Goal: Navigation & Orientation: Find specific page/section

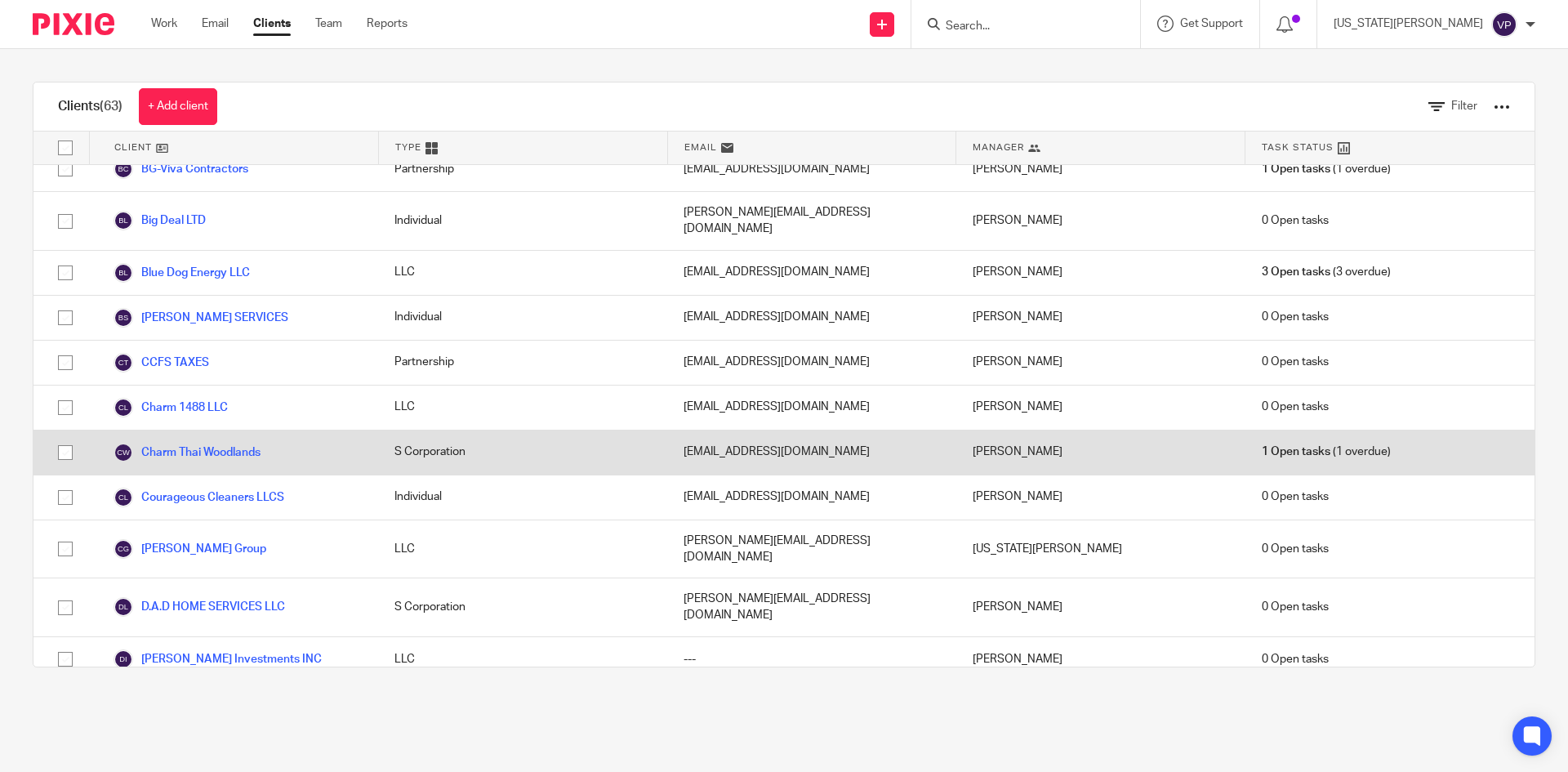
scroll to position [735, 0]
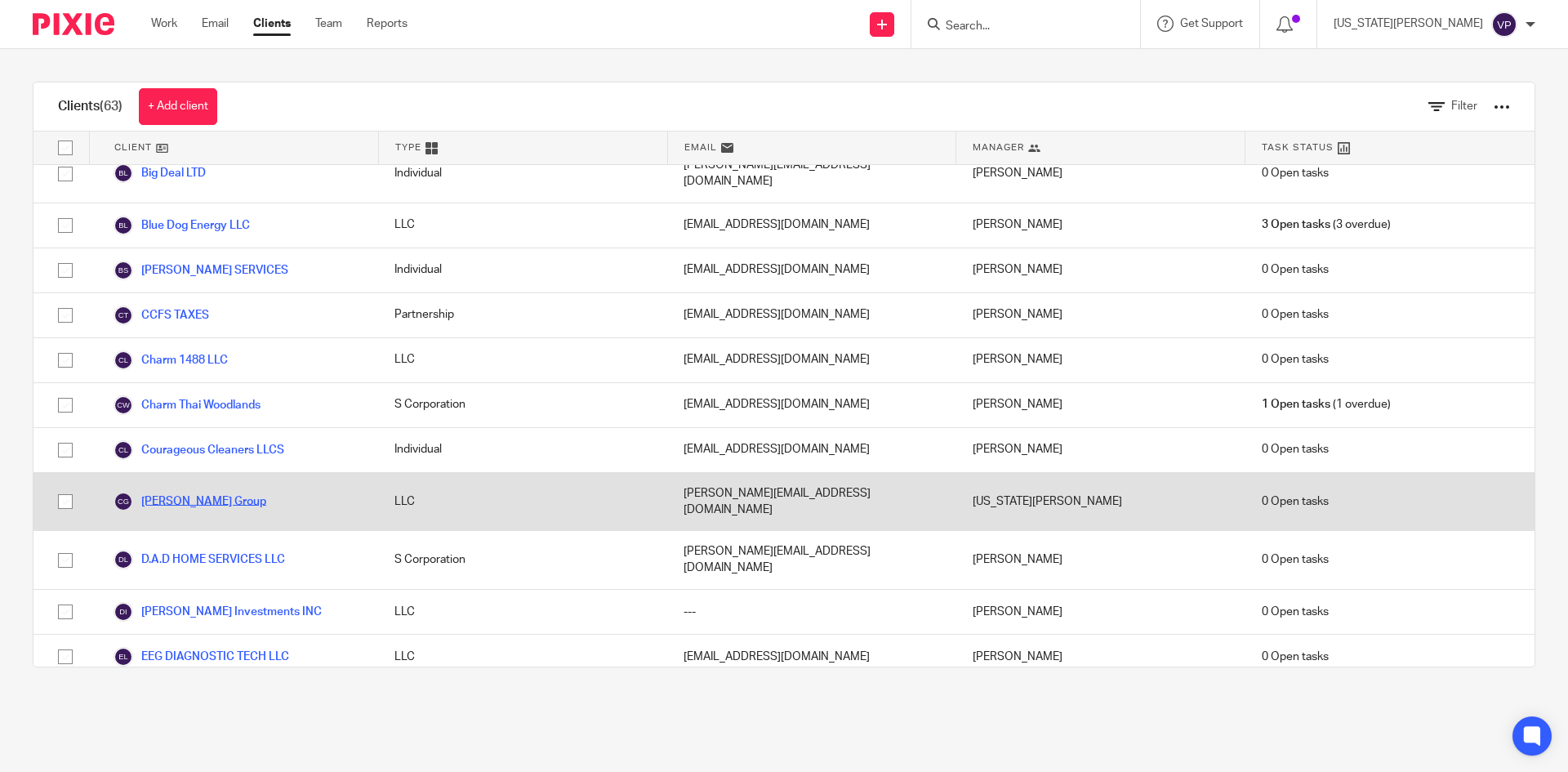
click at [190, 491] on link "[PERSON_NAME] Group" at bounding box center [189, 501] width 153 height 20
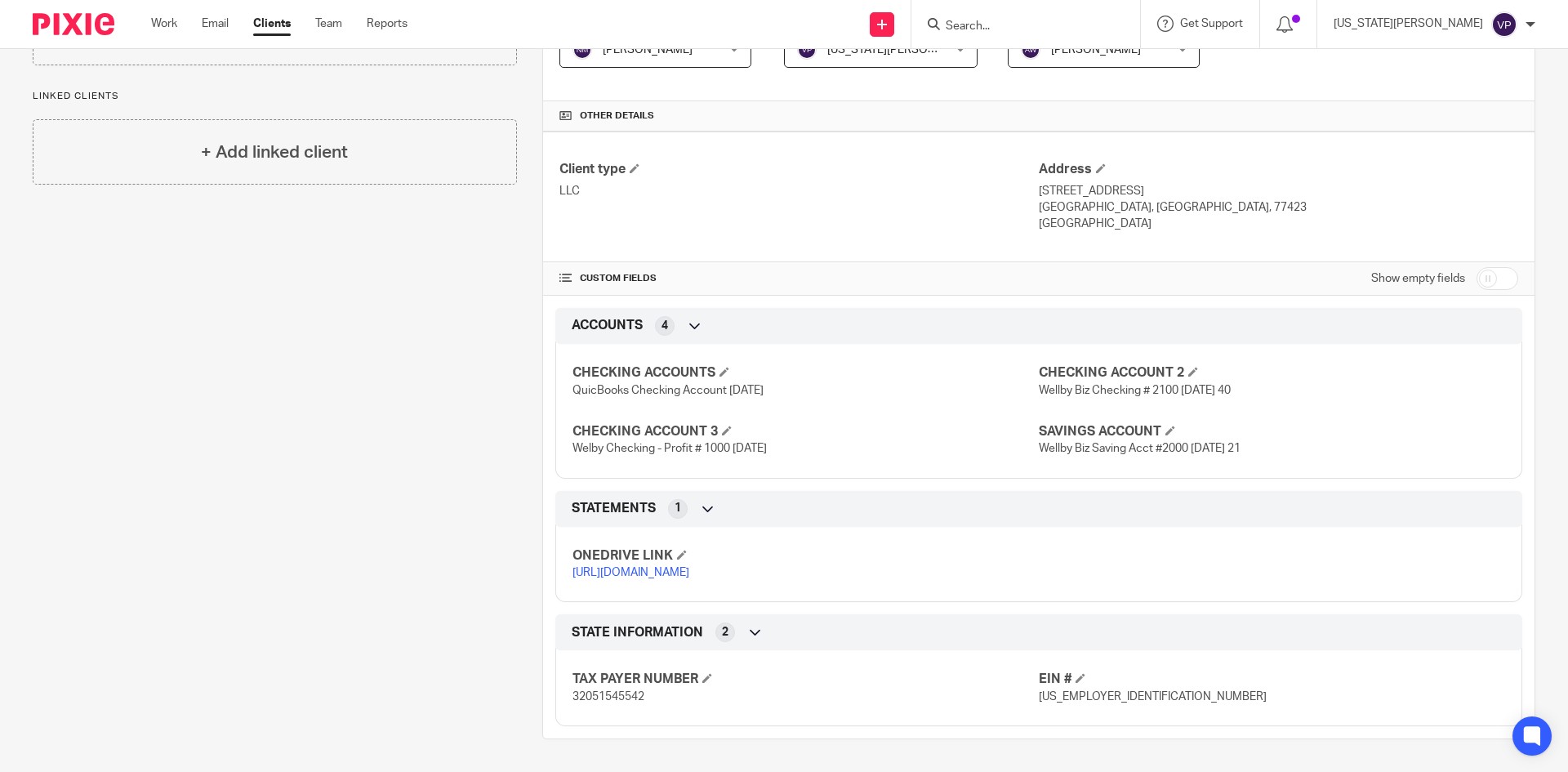
scroll to position [366, 0]
click at [614, 567] on link "[URL][DOMAIN_NAME]" at bounding box center [631, 572] width 117 height 12
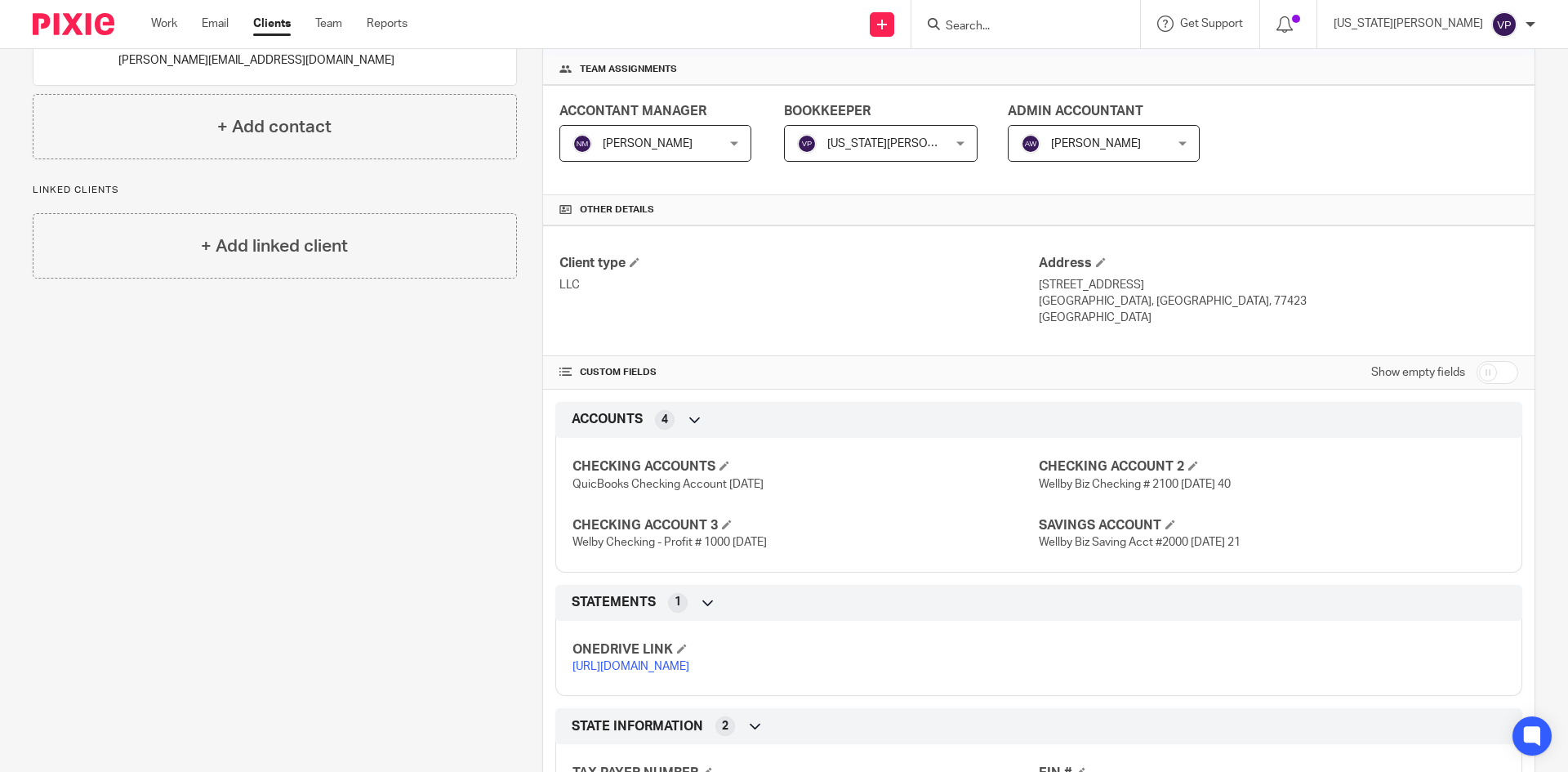
scroll to position [0, 0]
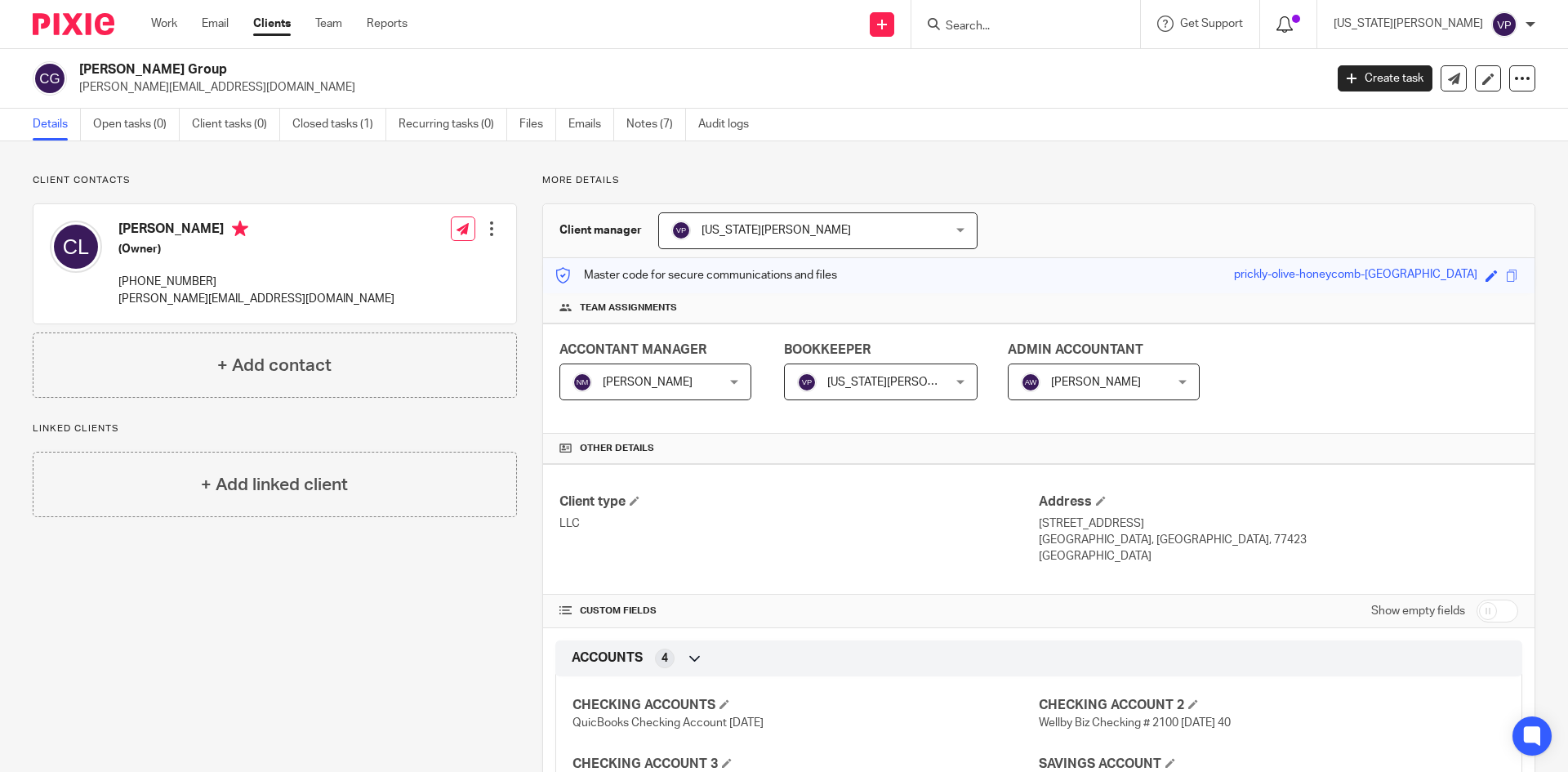
click at [1300, 31] on div at bounding box center [1288, 24] width 24 height 18
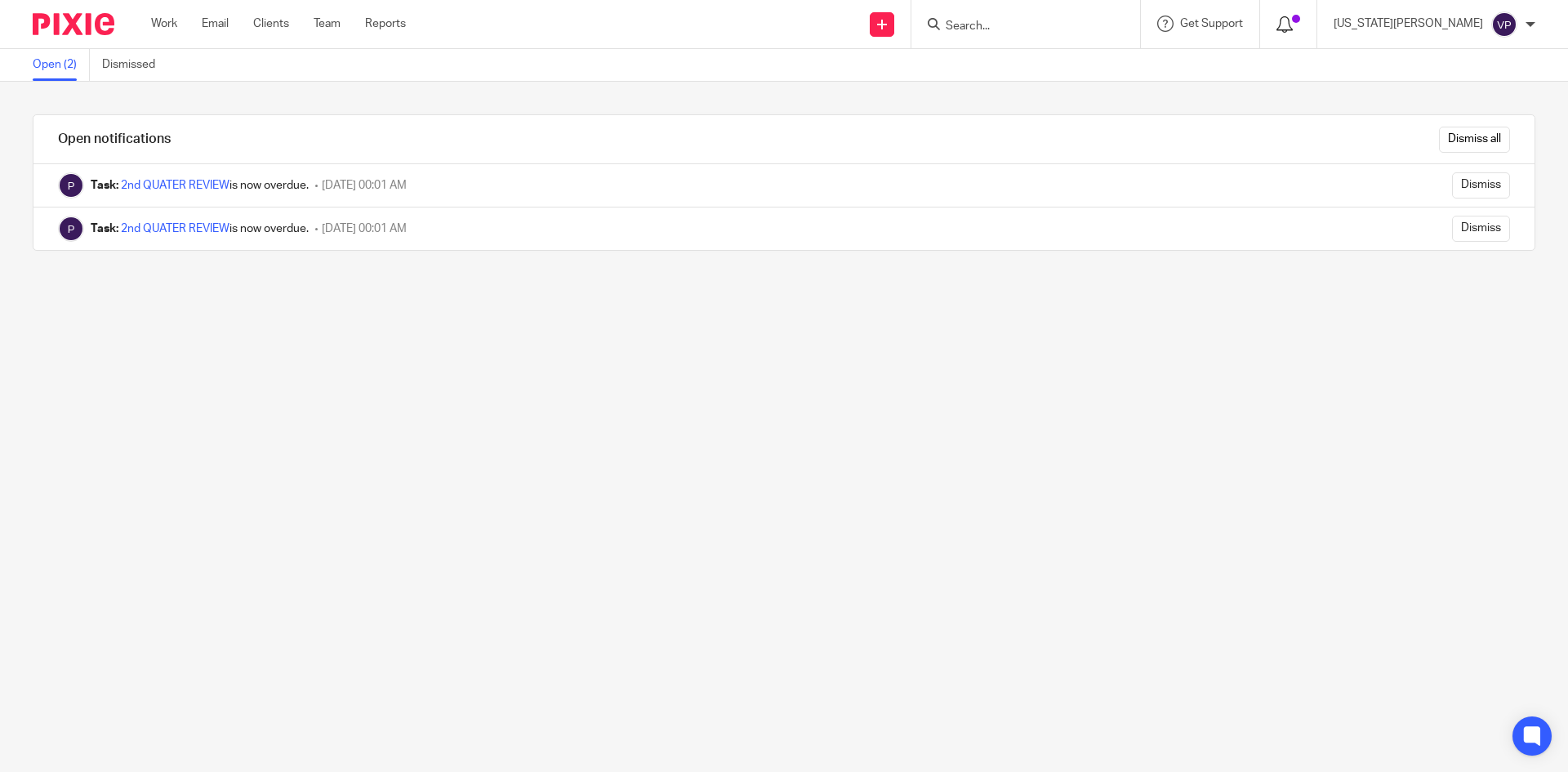
click at [1293, 29] on icon at bounding box center [1285, 24] width 16 height 16
click at [1439, 142] on input "Dismiss all" at bounding box center [1474, 139] width 71 height 26
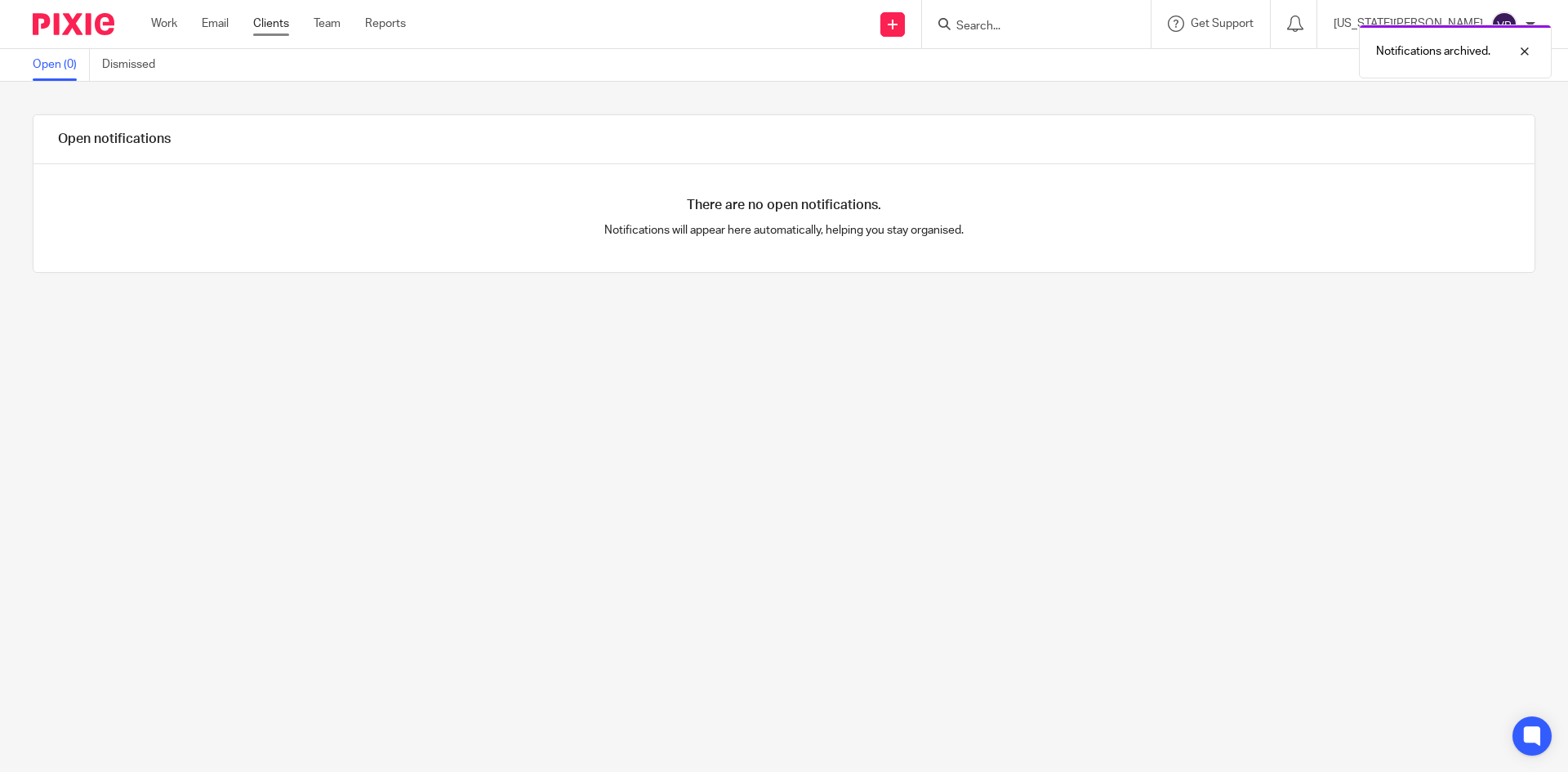
click at [259, 24] on link "Clients" at bounding box center [271, 24] width 36 height 16
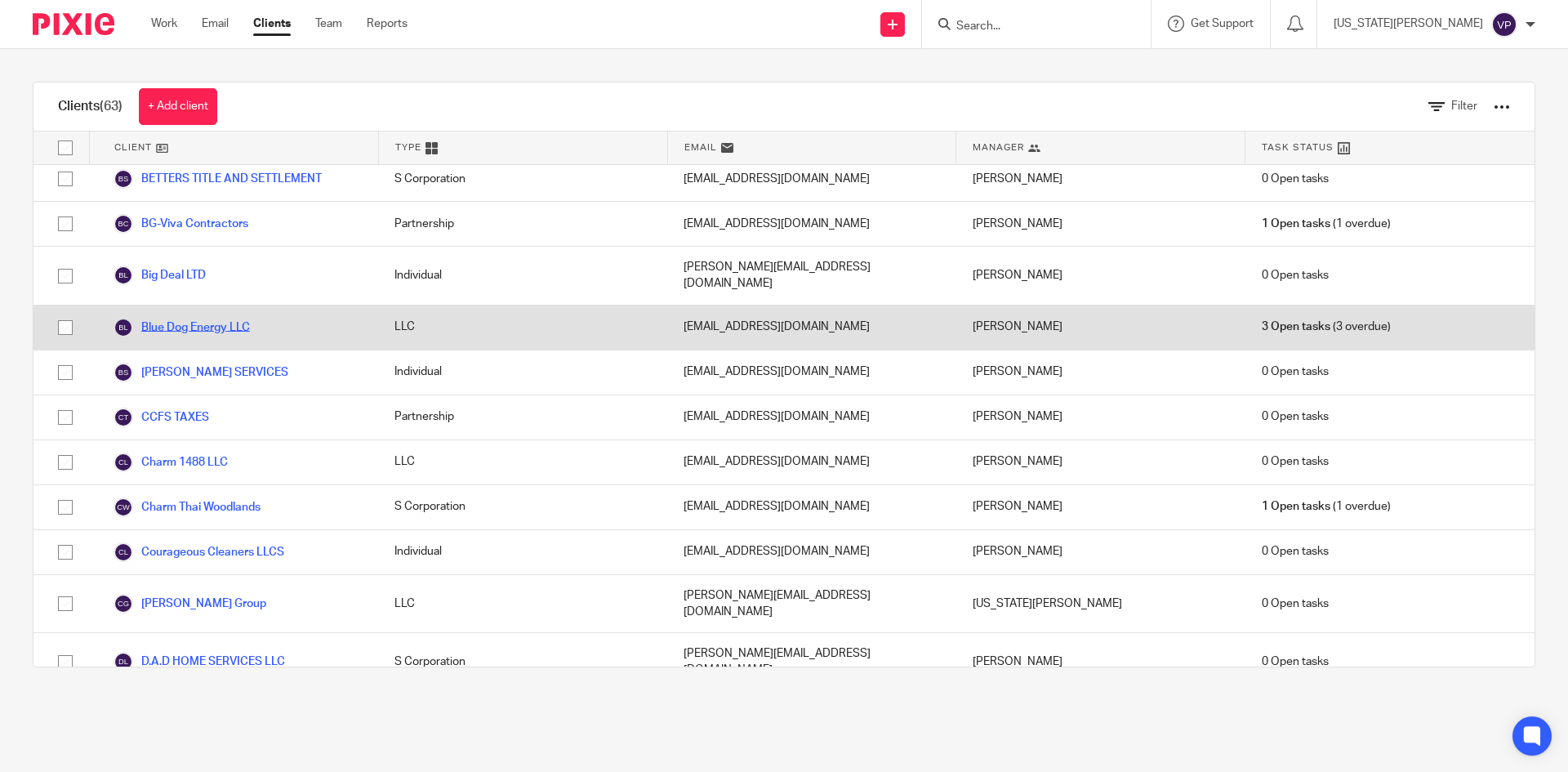
scroll to position [653, 0]
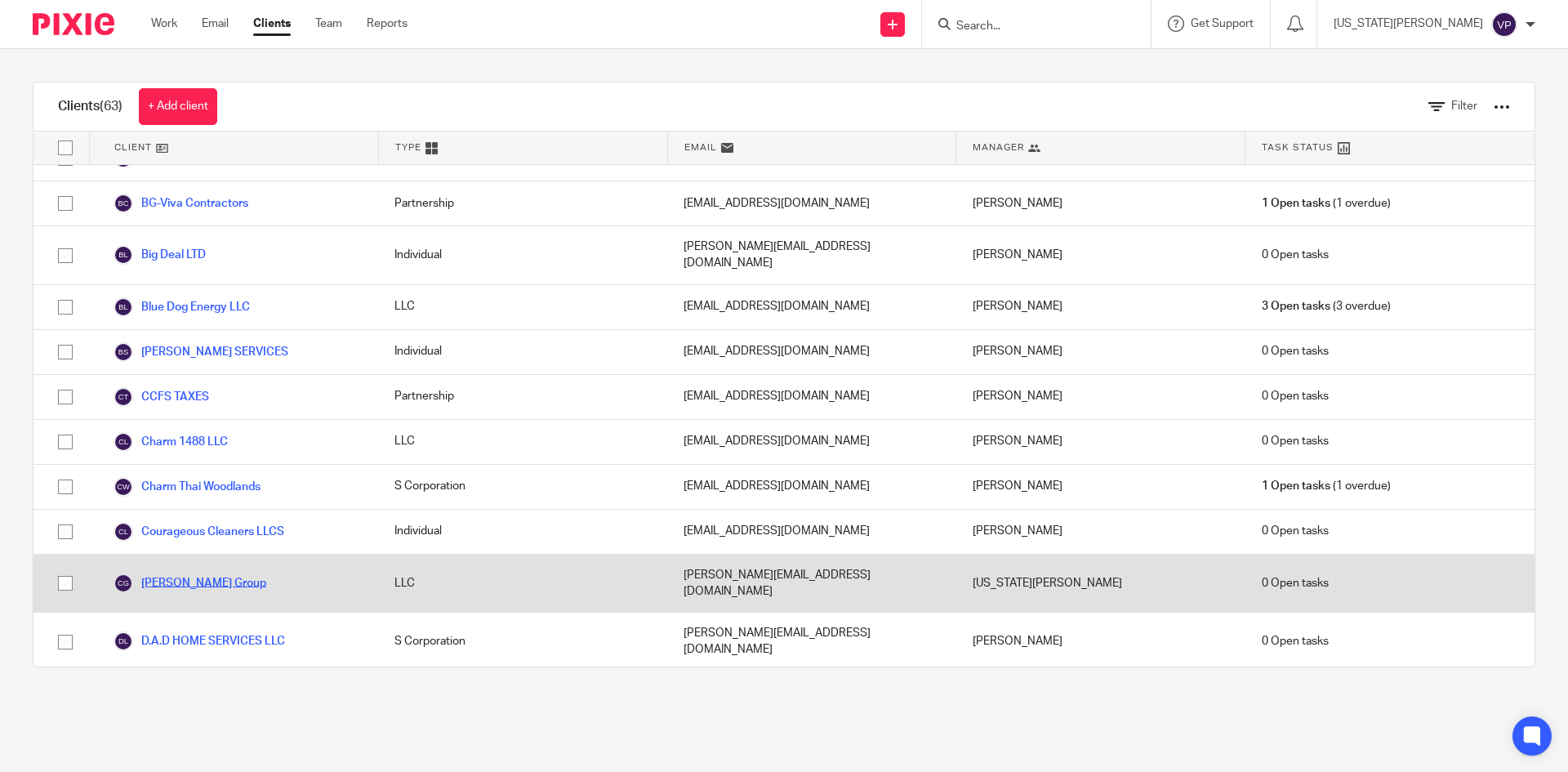
click at [194, 574] on link "[PERSON_NAME] Group" at bounding box center [189, 584] width 153 height 20
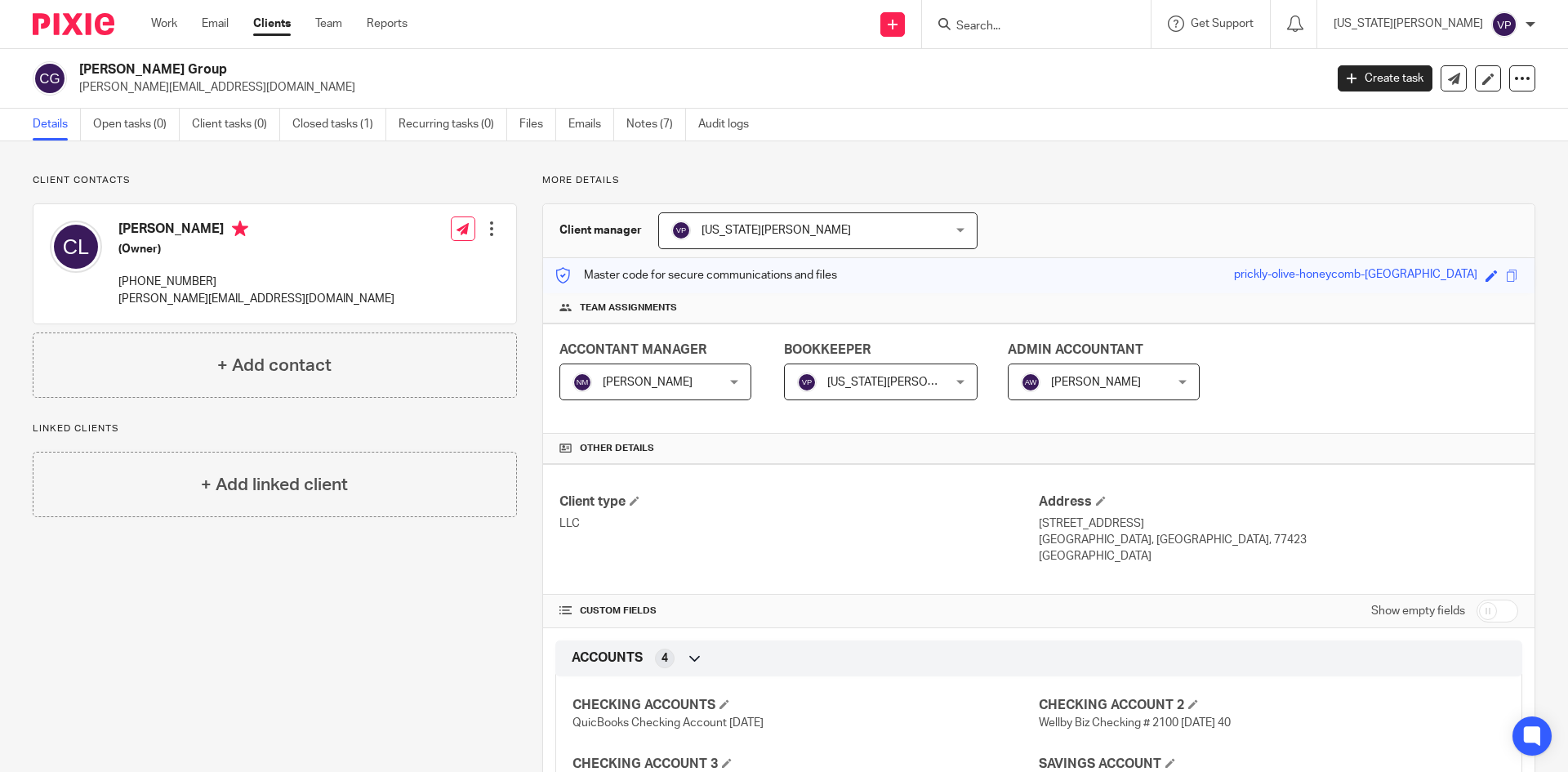
click at [281, 28] on link "Clients" at bounding box center [272, 24] width 38 height 16
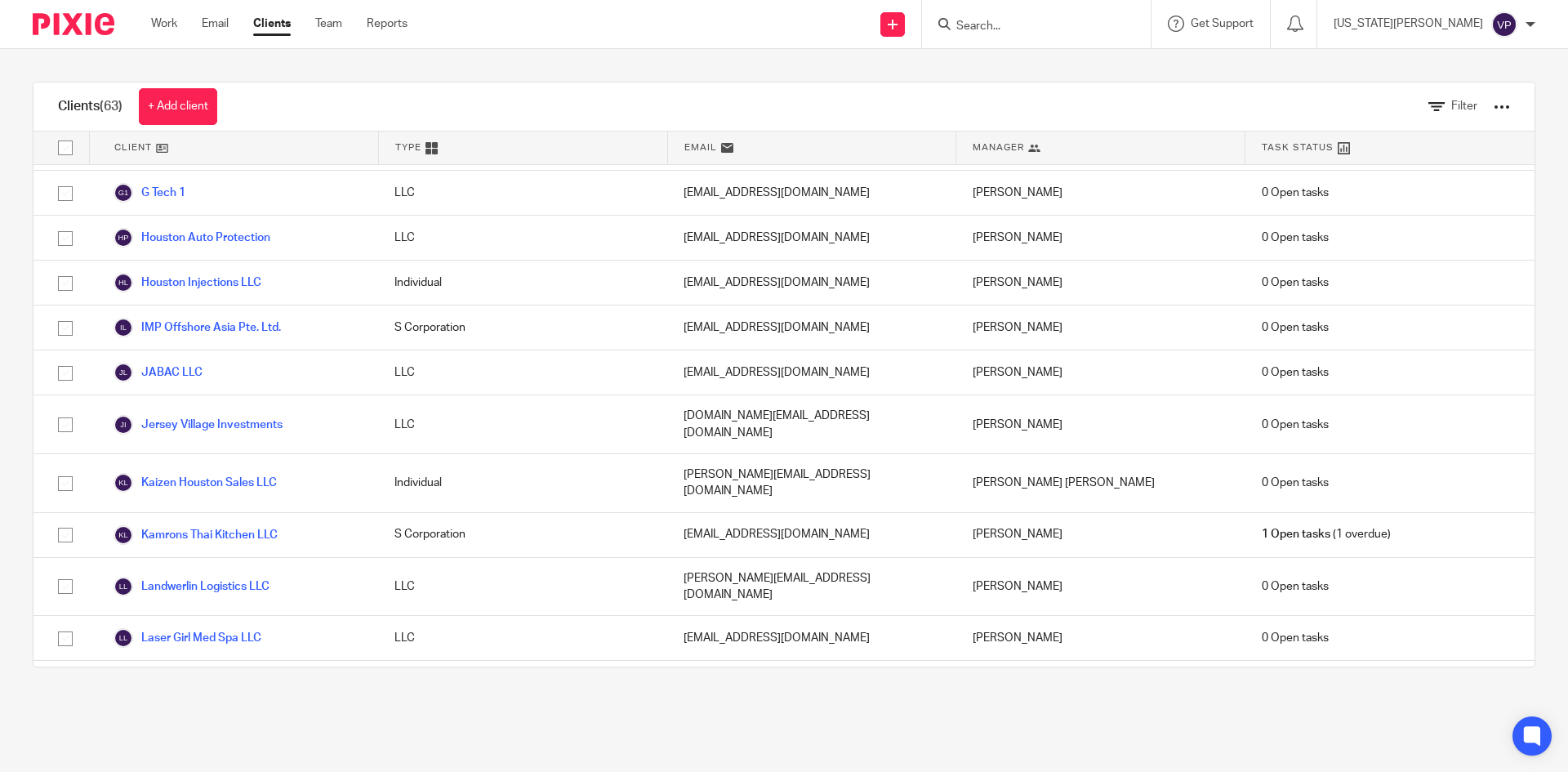
scroll to position [1307, 0]
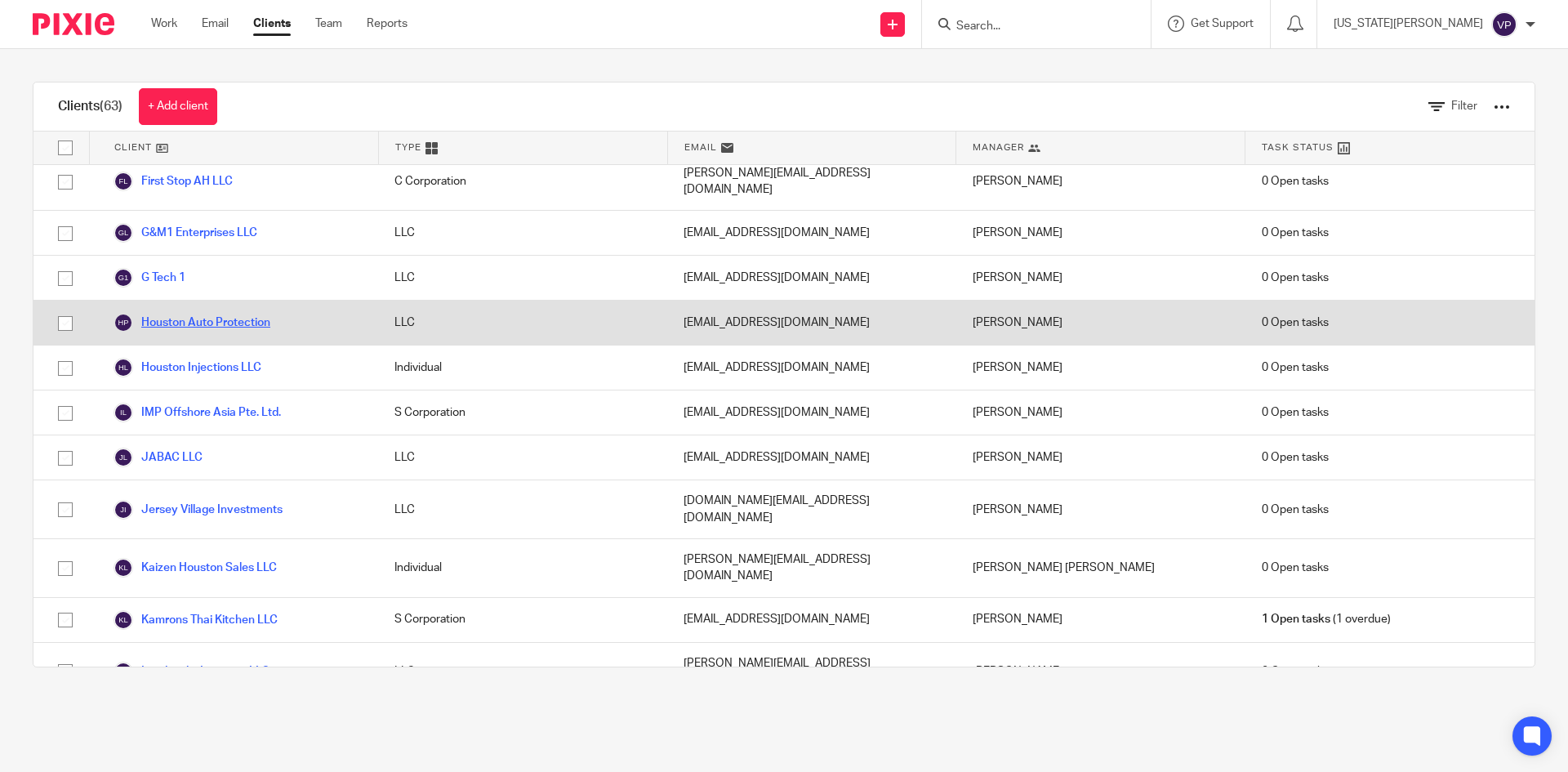
click at [213, 313] on link "Houston Auto Protection" at bounding box center [191, 323] width 157 height 20
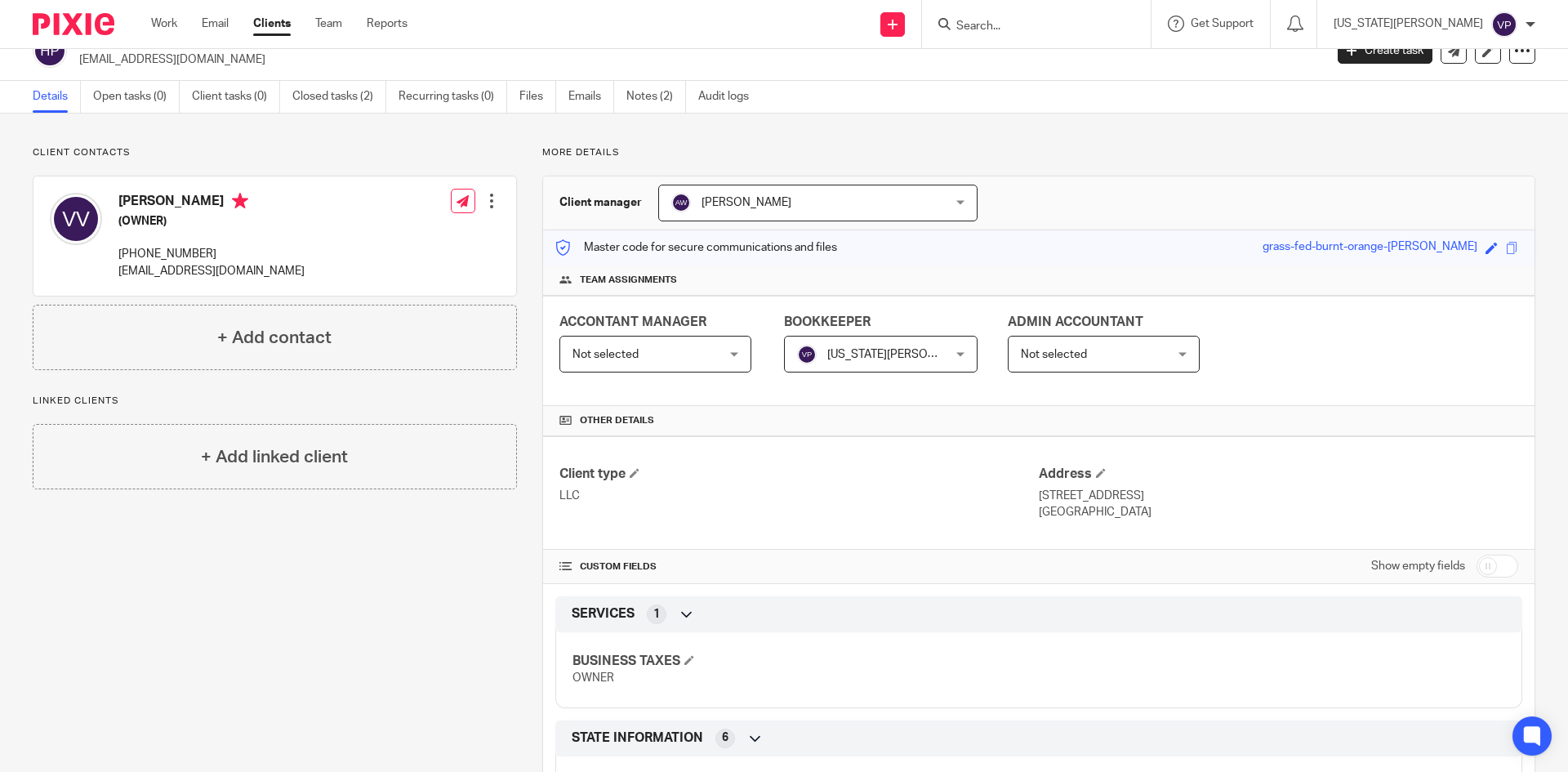
scroll to position [5, 0]
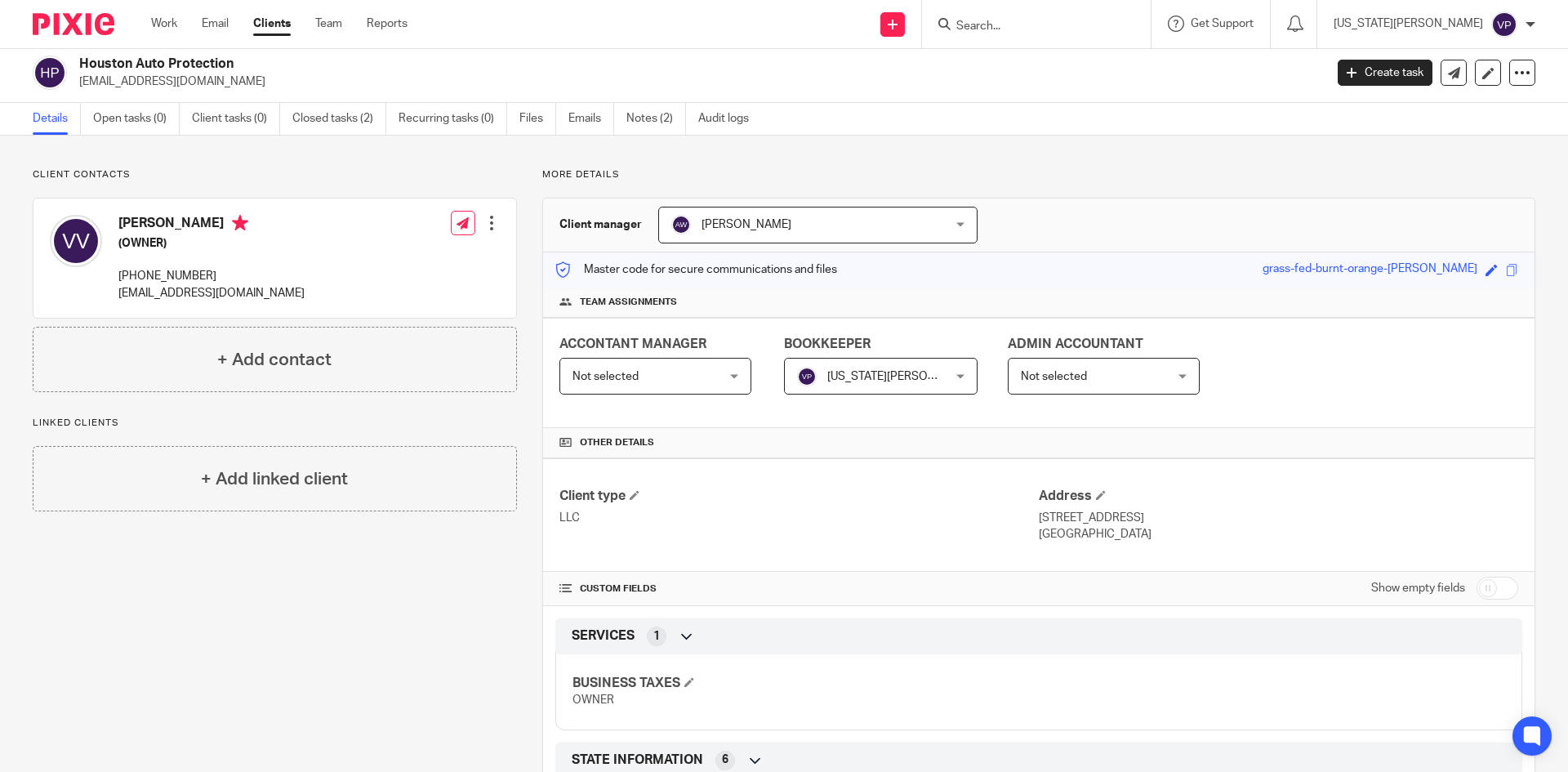
click at [270, 23] on link "Clients" at bounding box center [272, 24] width 38 height 16
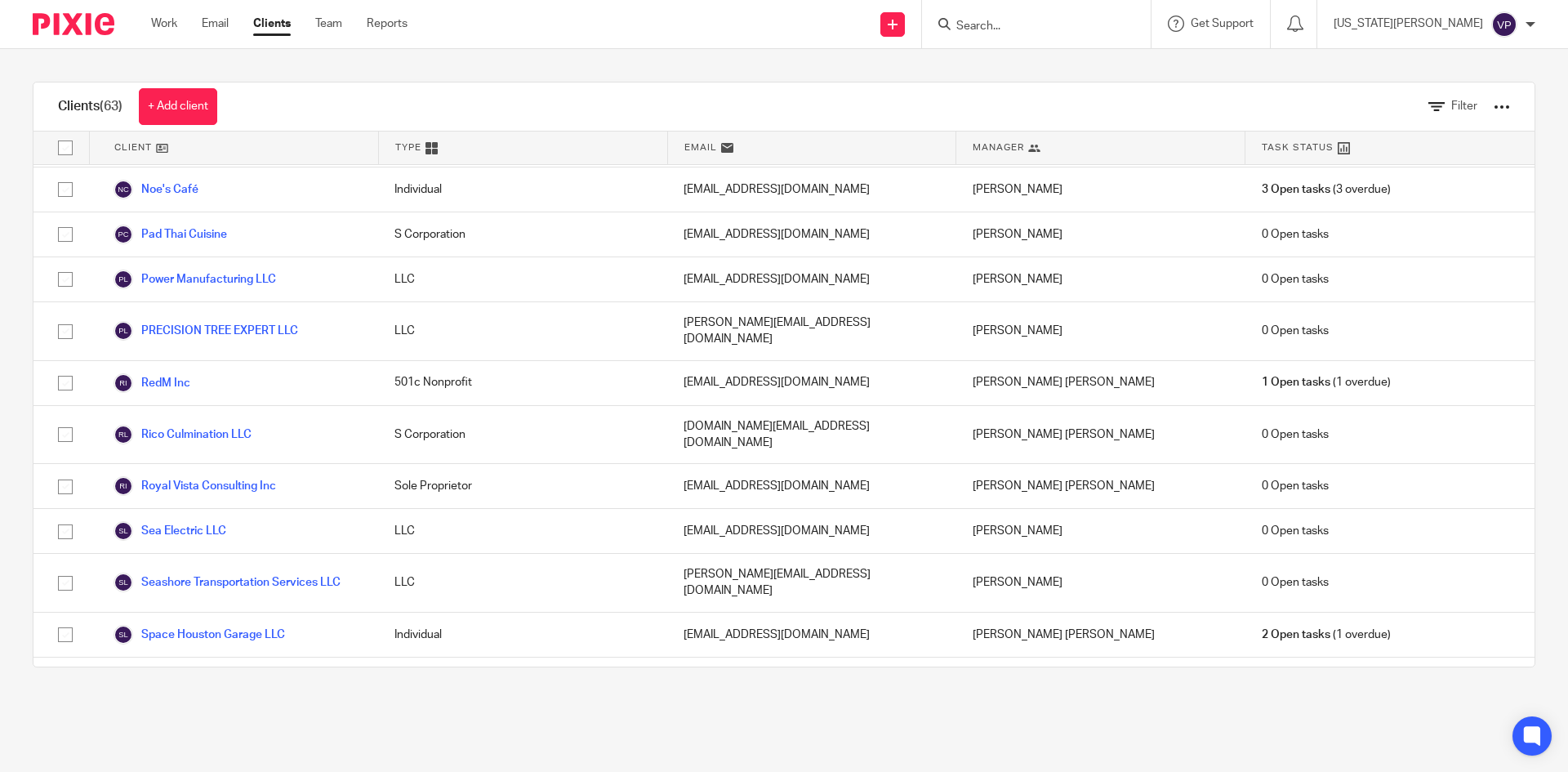
scroll to position [2206, 0]
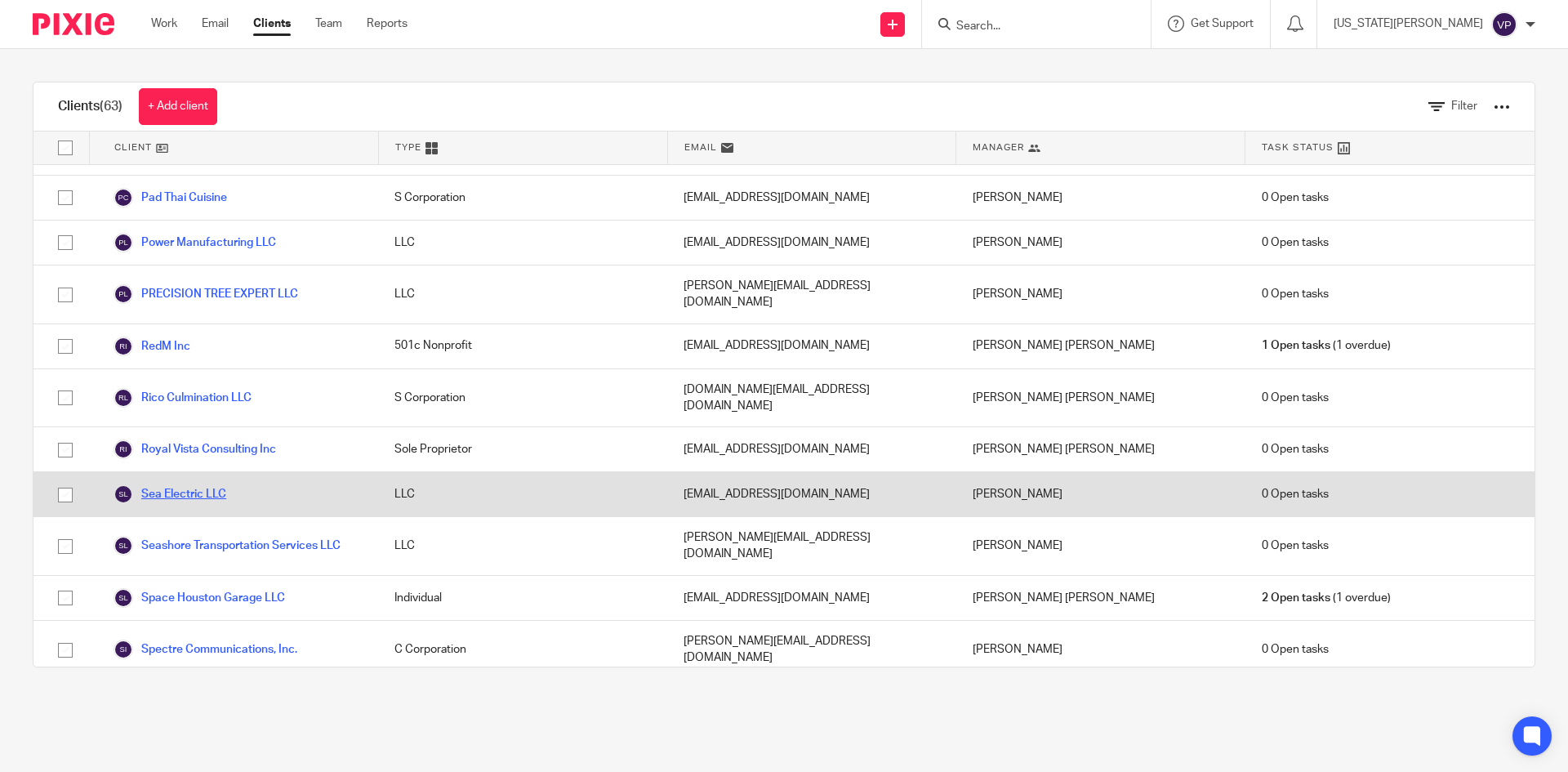
click at [195, 484] on link "Sea Electric LLC" at bounding box center [169, 494] width 113 height 20
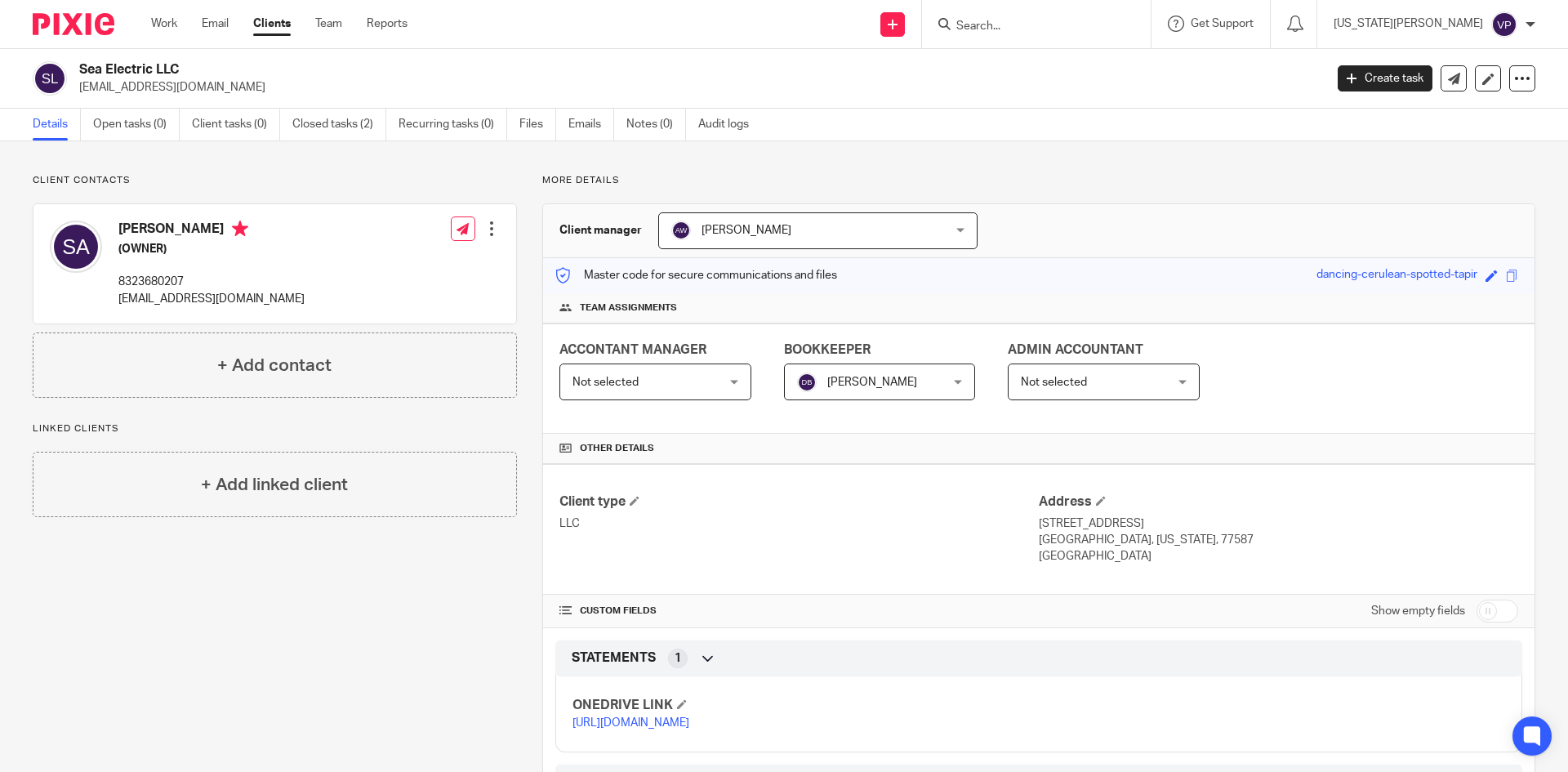
click at [689, 729] on link "[URL][DOMAIN_NAME]" at bounding box center [631, 723] width 117 height 12
